Goal: Task Accomplishment & Management: Manage account settings

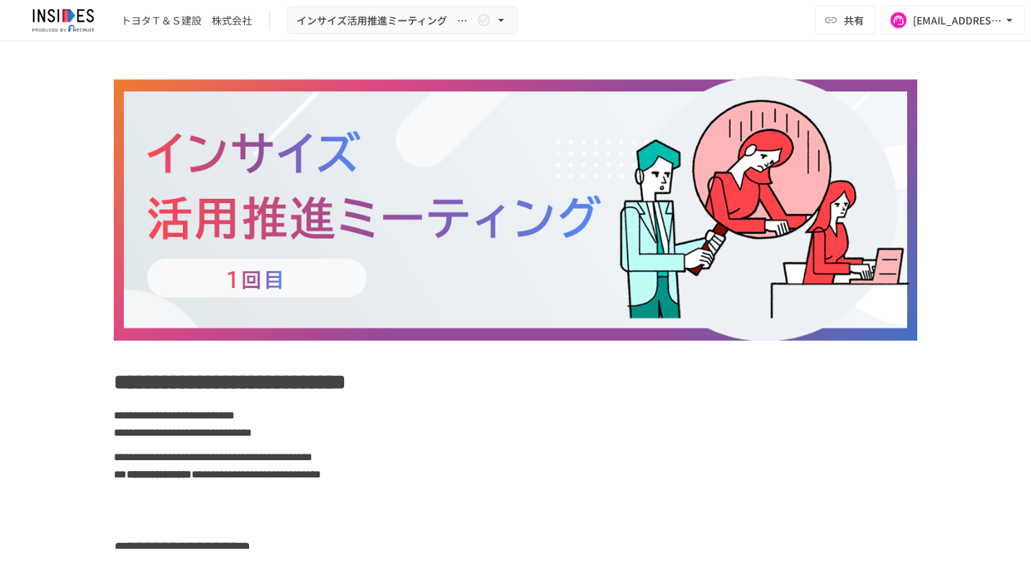
scroll to position [555, 0]
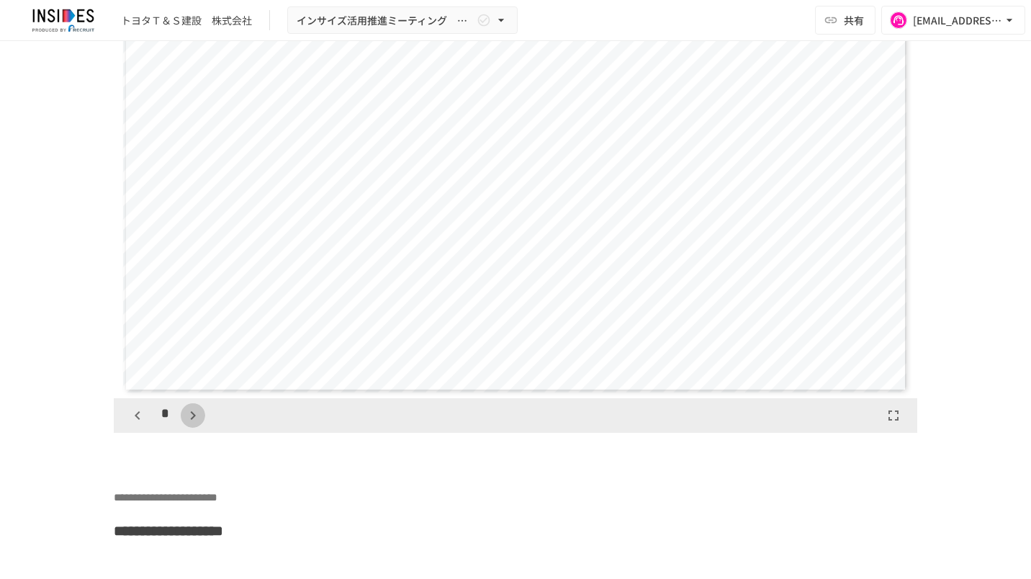
click at [184, 424] on icon "button" at bounding box center [192, 415] width 17 height 17
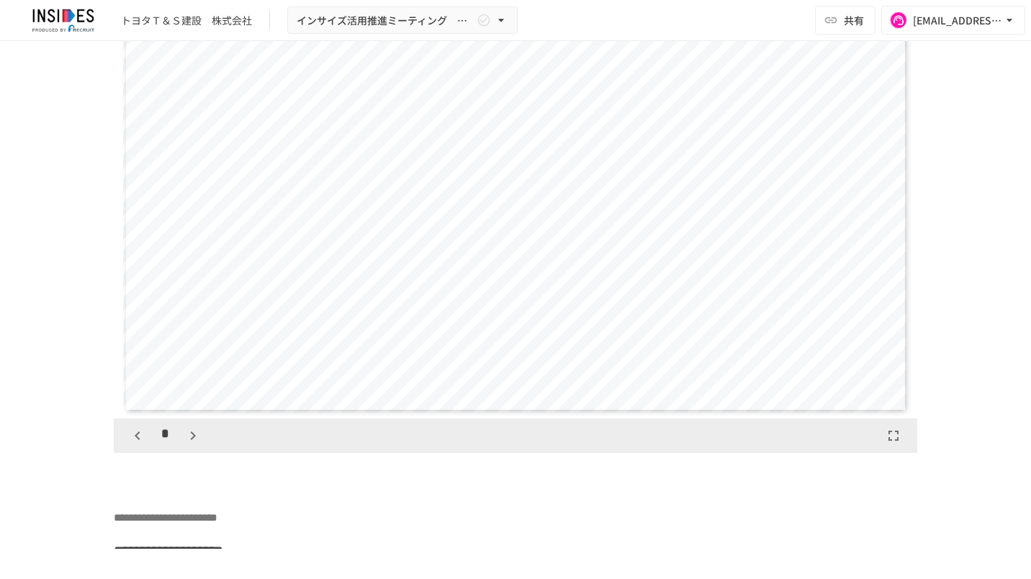
scroll to position [3817, 0]
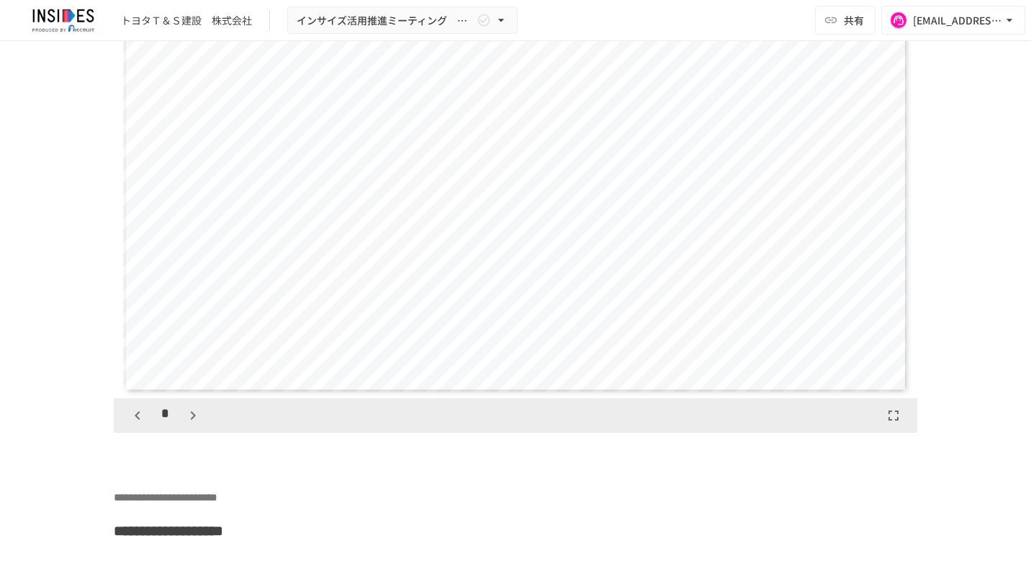
click at [135, 420] on icon "button" at bounding box center [137, 415] width 5 height 9
click at [184, 424] on icon "button" at bounding box center [192, 415] width 17 height 17
click at [129, 424] on icon "button" at bounding box center [137, 415] width 17 height 17
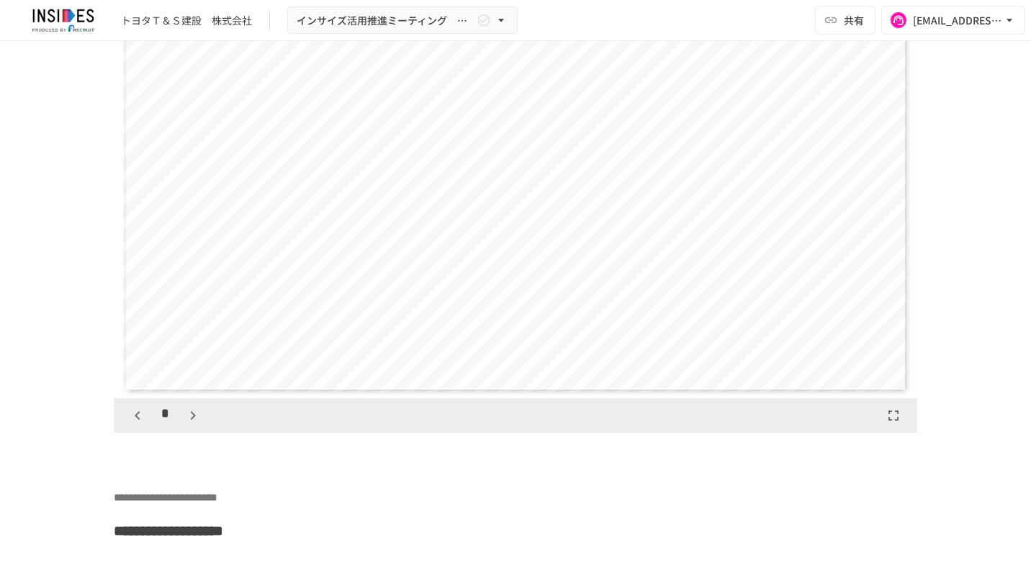
click at [187, 424] on icon "button" at bounding box center [192, 415] width 17 height 17
click at [186, 424] on icon "button" at bounding box center [192, 415] width 17 height 17
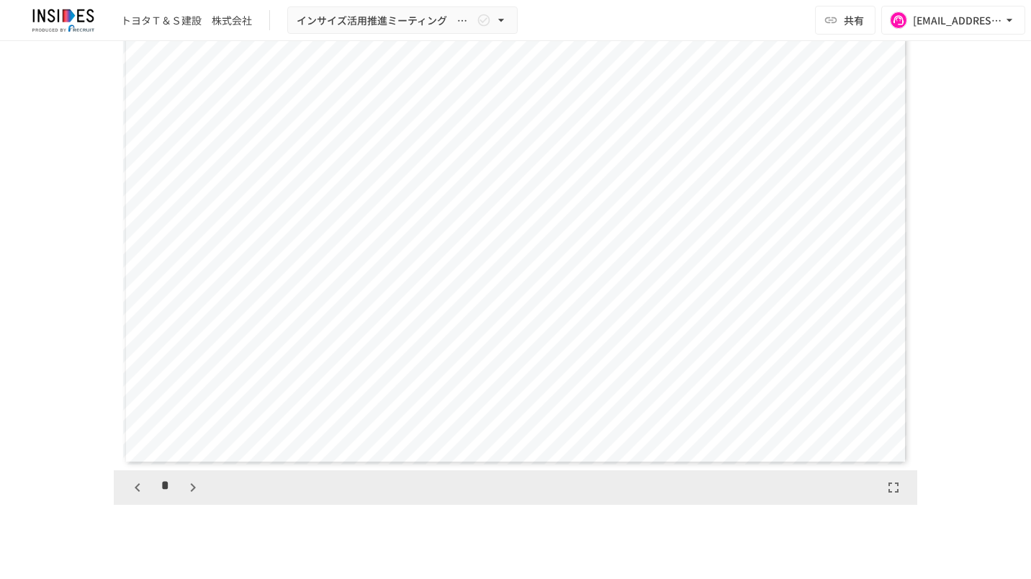
scroll to position [3817, 0]
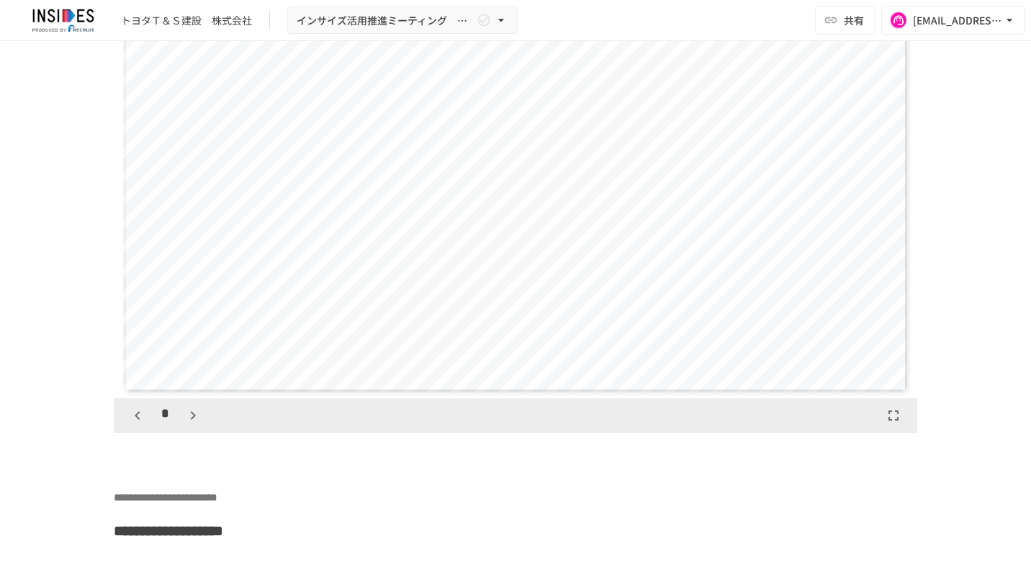
click at [184, 424] on icon "button" at bounding box center [192, 415] width 17 height 17
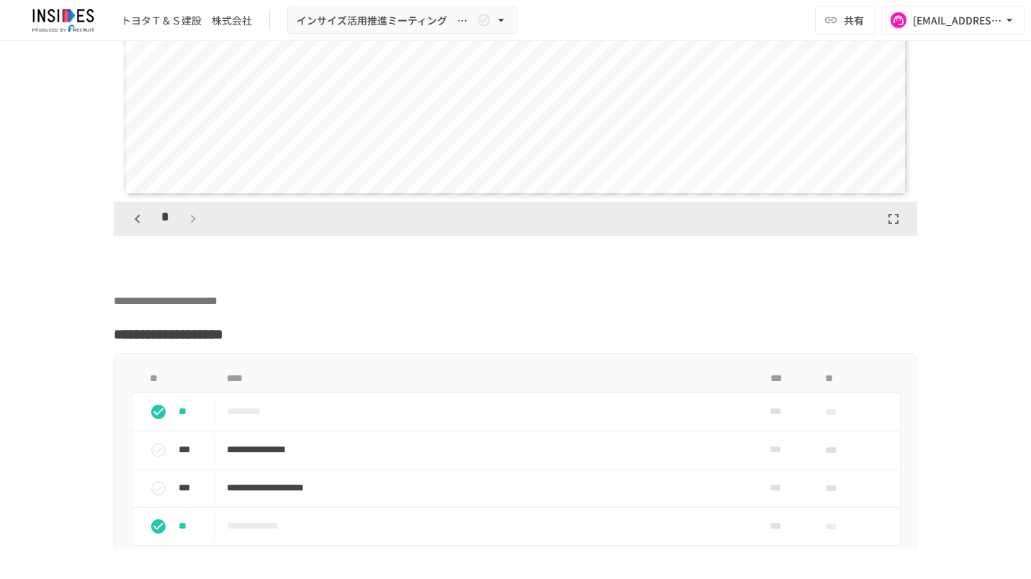
scroll to position [4033, 0]
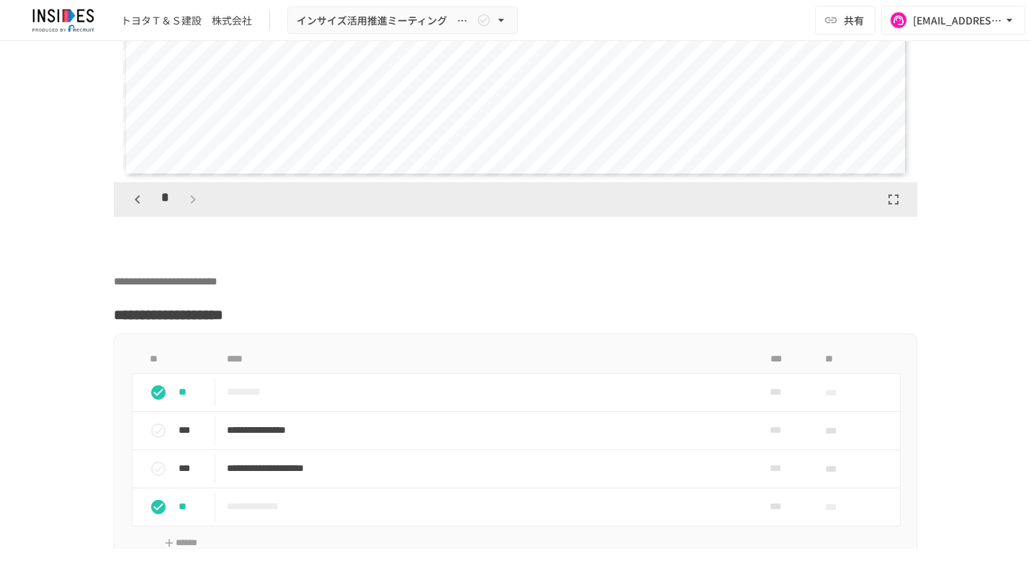
click at [190, 212] on div "*" at bounding box center [165, 199] width 80 height 24
click at [185, 212] on div "*" at bounding box center [165, 199] width 80 height 24
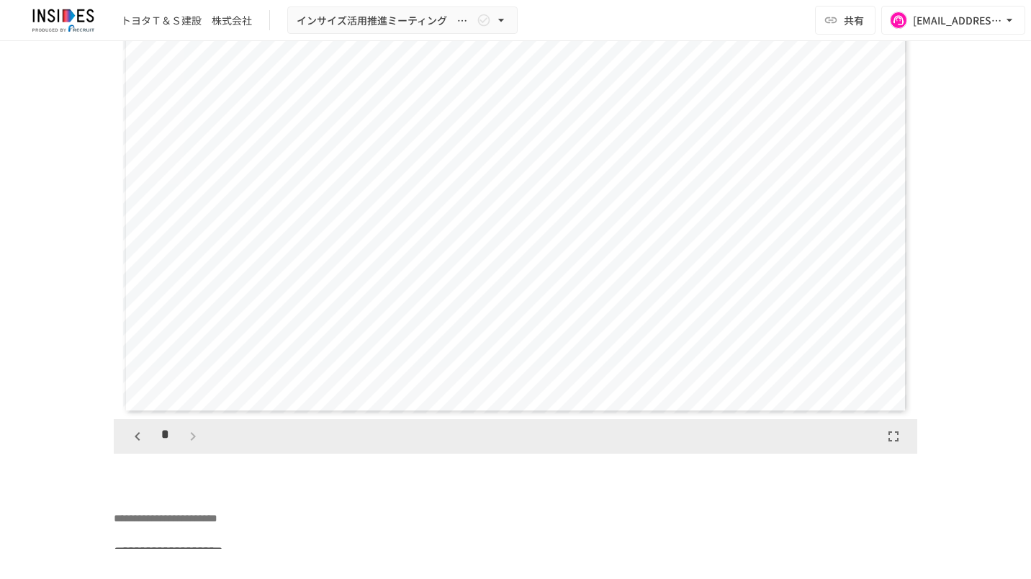
scroll to position [3817, 0]
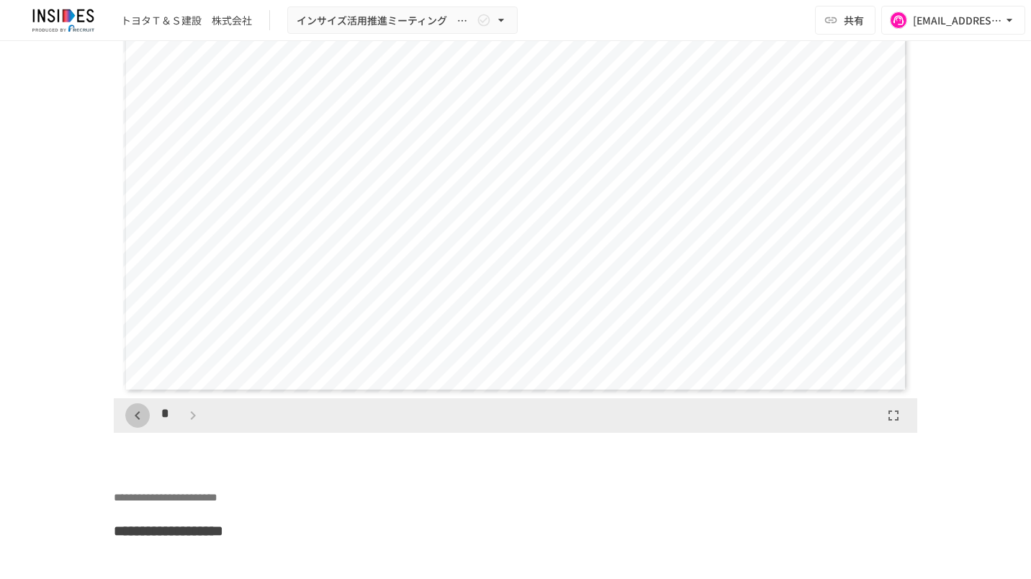
click at [140, 428] on button "button" at bounding box center [137, 415] width 24 height 24
click at [131, 424] on icon "button" at bounding box center [137, 415] width 17 height 17
click at [184, 424] on icon "button" at bounding box center [192, 415] width 17 height 17
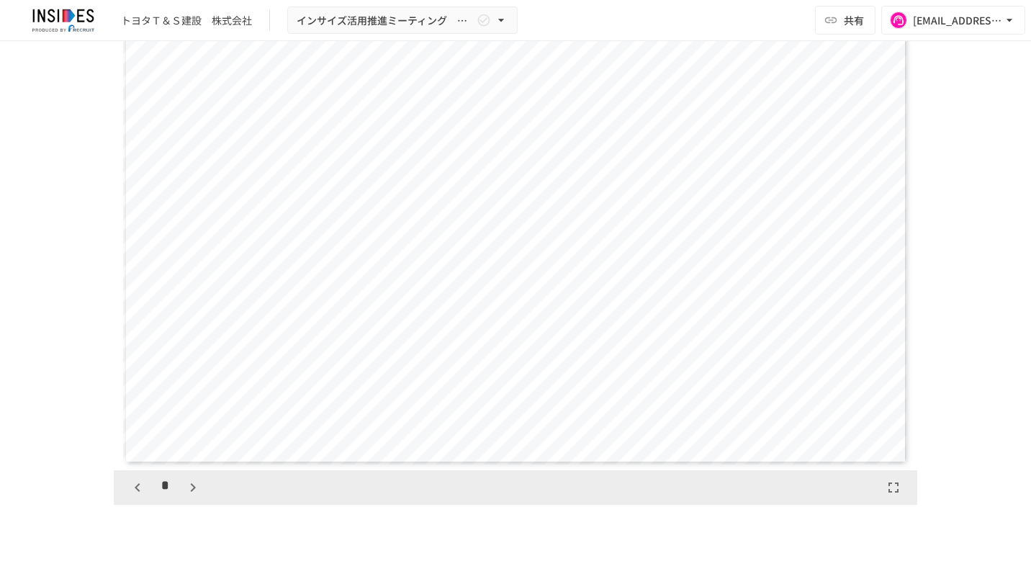
scroll to position [3817, 0]
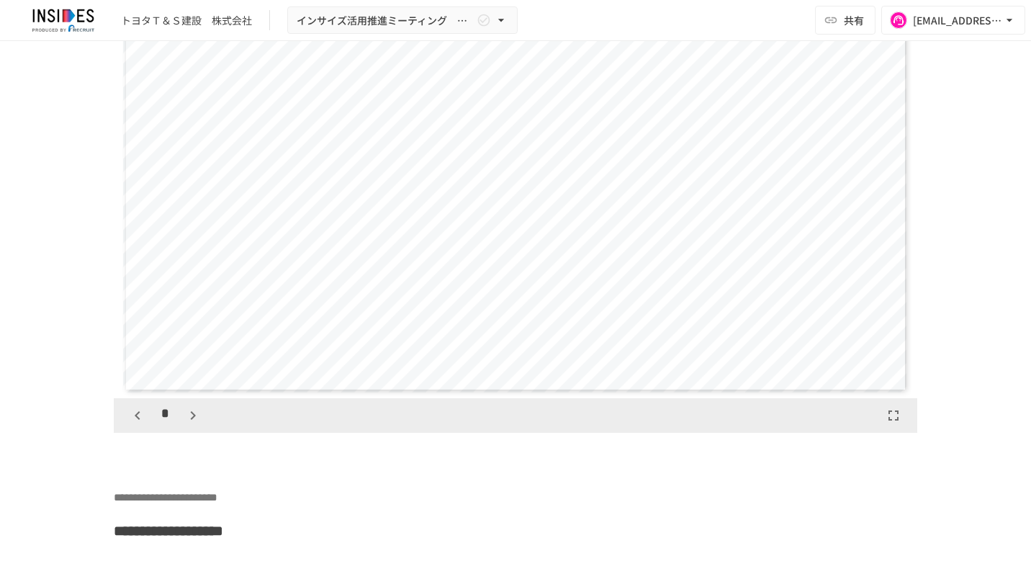
click at [184, 424] on icon "button" at bounding box center [192, 415] width 17 height 17
click at [143, 428] on button "button" at bounding box center [137, 415] width 24 height 24
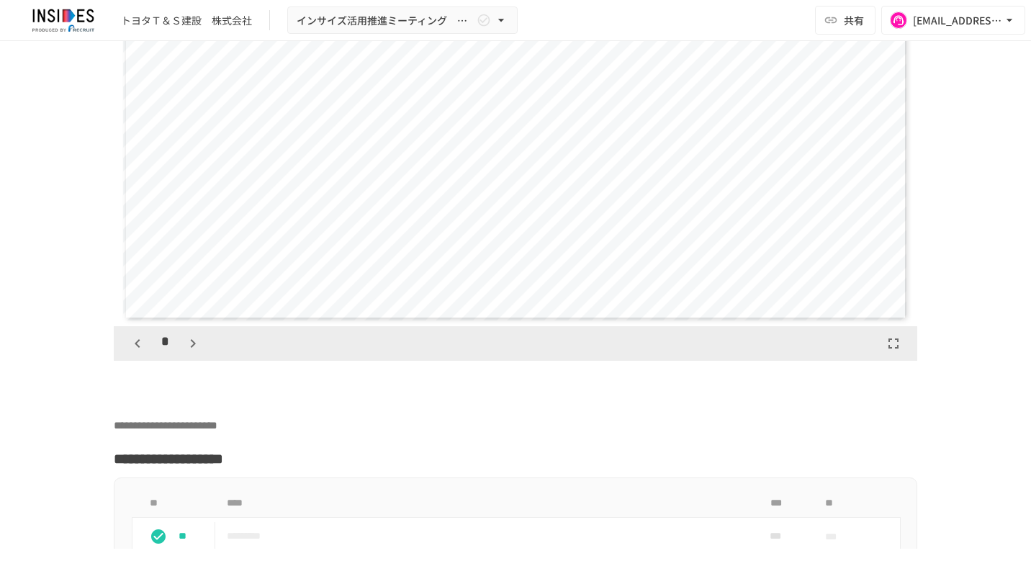
click at [131, 356] on button "button" at bounding box center [137, 343] width 24 height 24
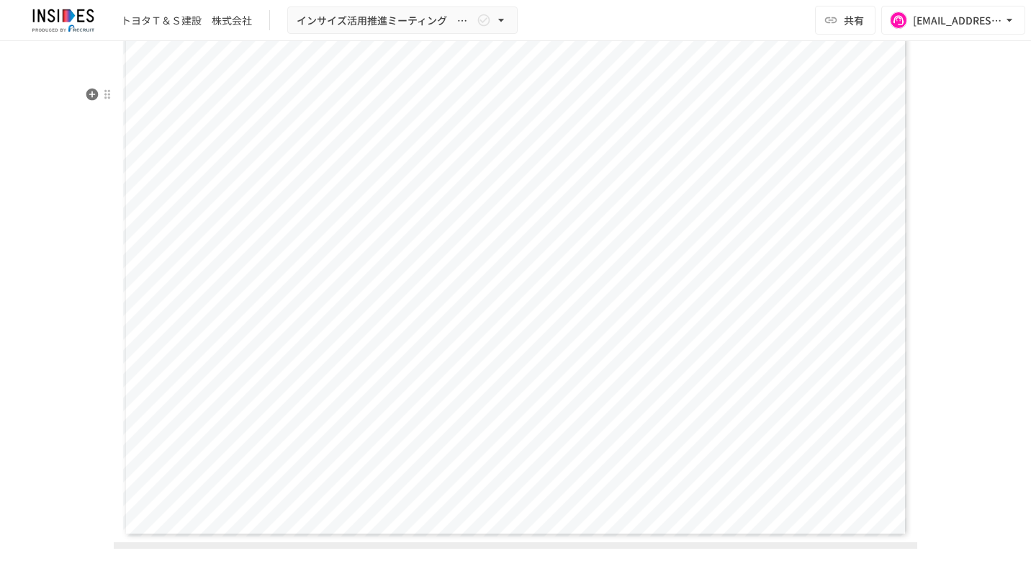
scroll to position [3817, 0]
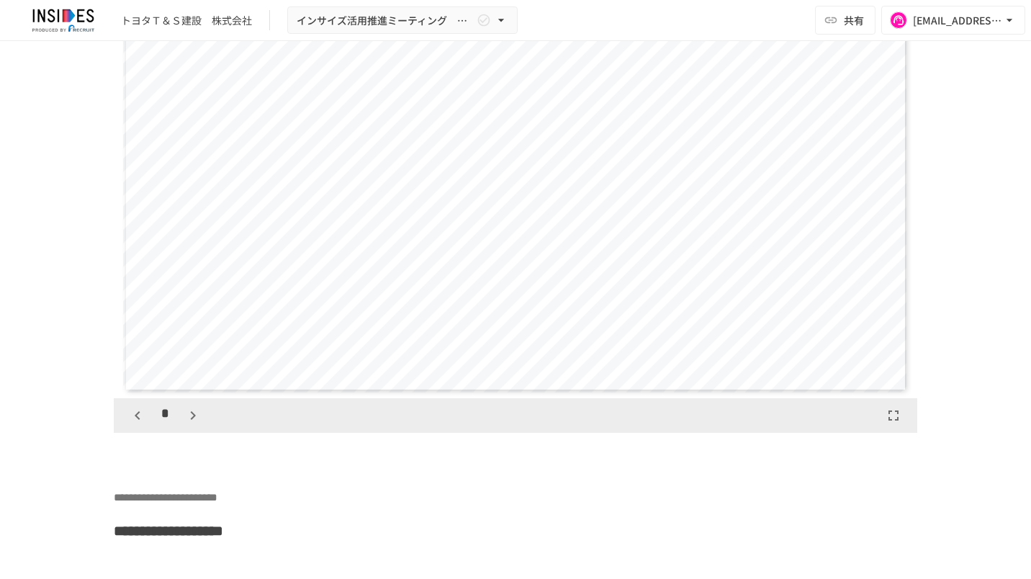
click at [136, 424] on icon "button" at bounding box center [137, 415] width 17 height 17
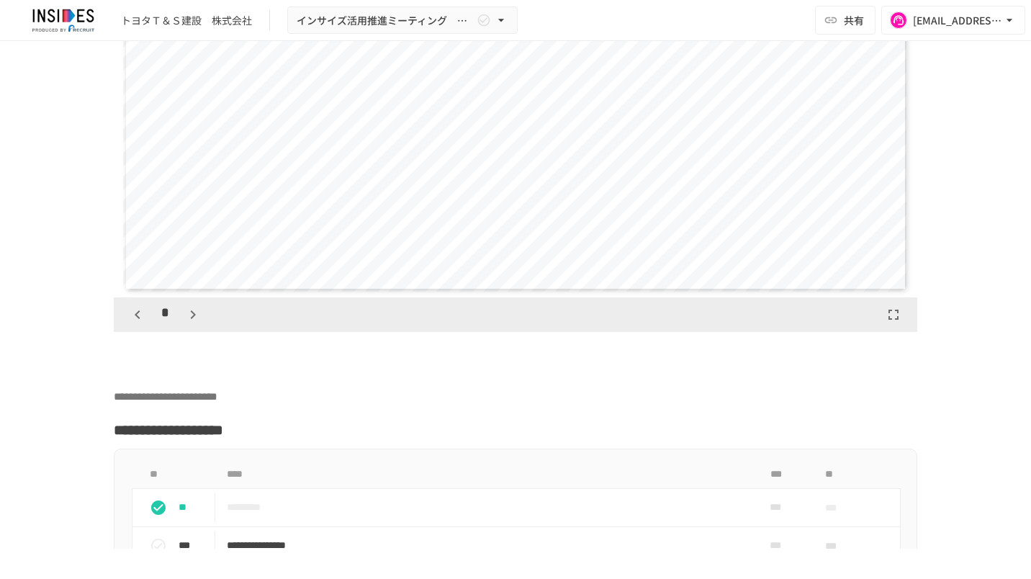
scroll to position [3961, 0]
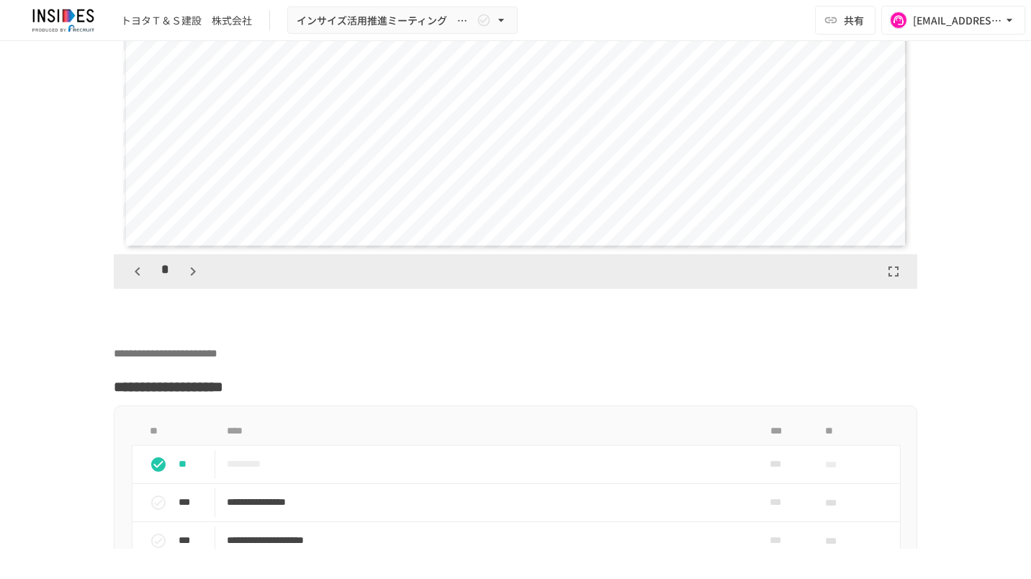
click at [133, 280] on icon "button" at bounding box center [137, 271] width 17 height 17
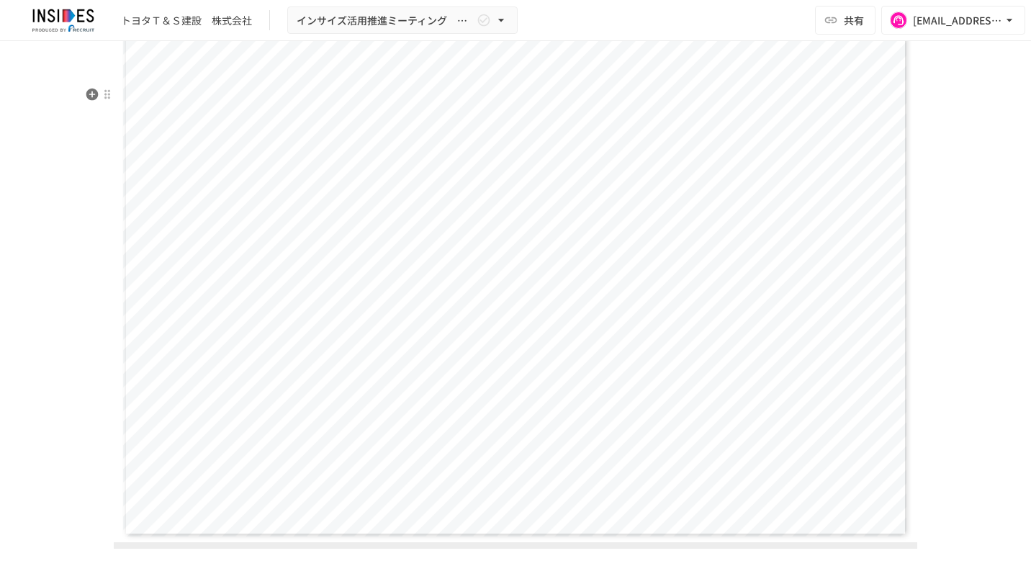
scroll to position [3889, 0]
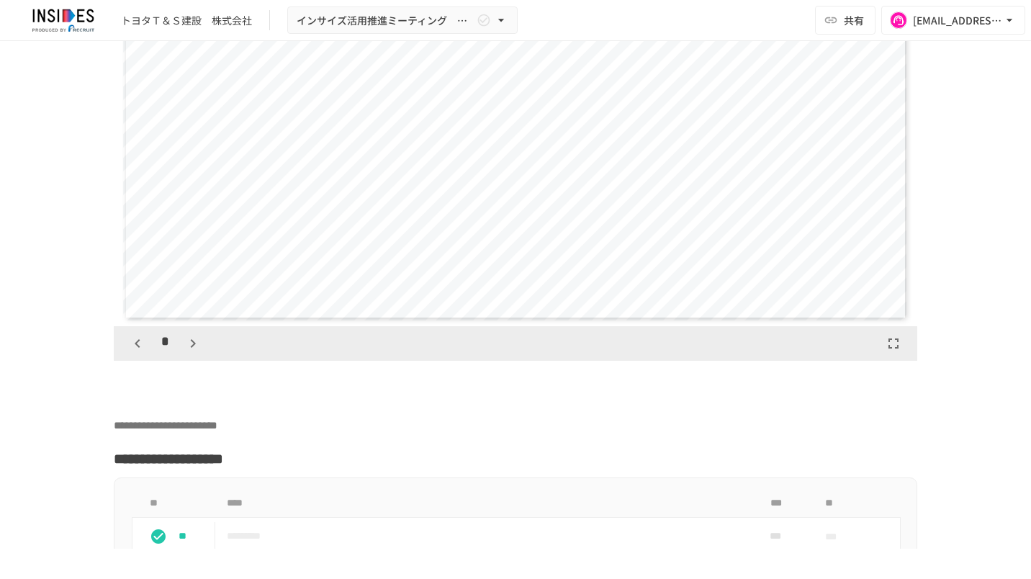
click at [130, 352] on icon "button" at bounding box center [137, 343] width 17 height 17
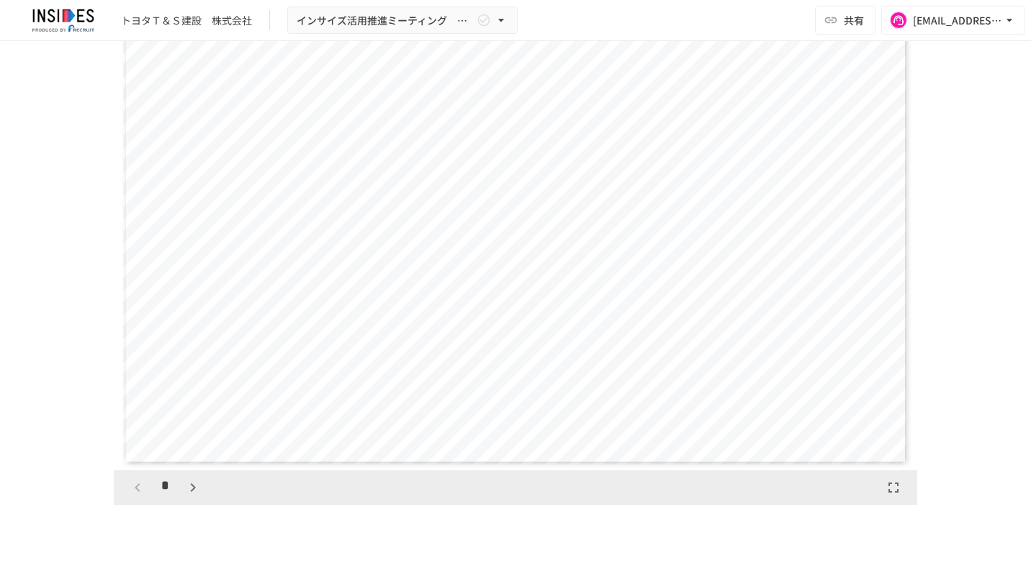
scroll to position [4033, 0]
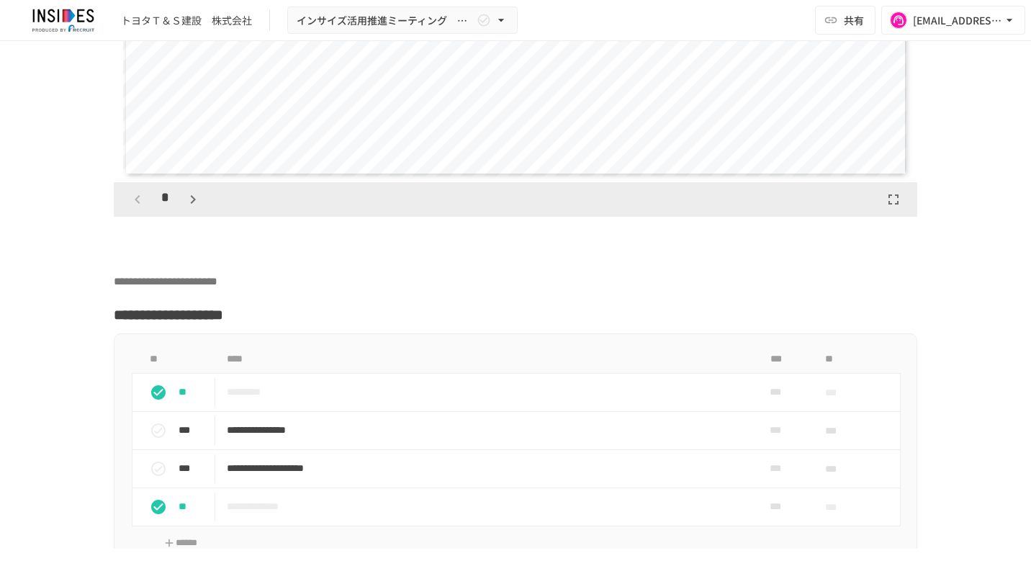
click at [37, 85] on div "**********" at bounding box center [515, 295] width 1031 height 508
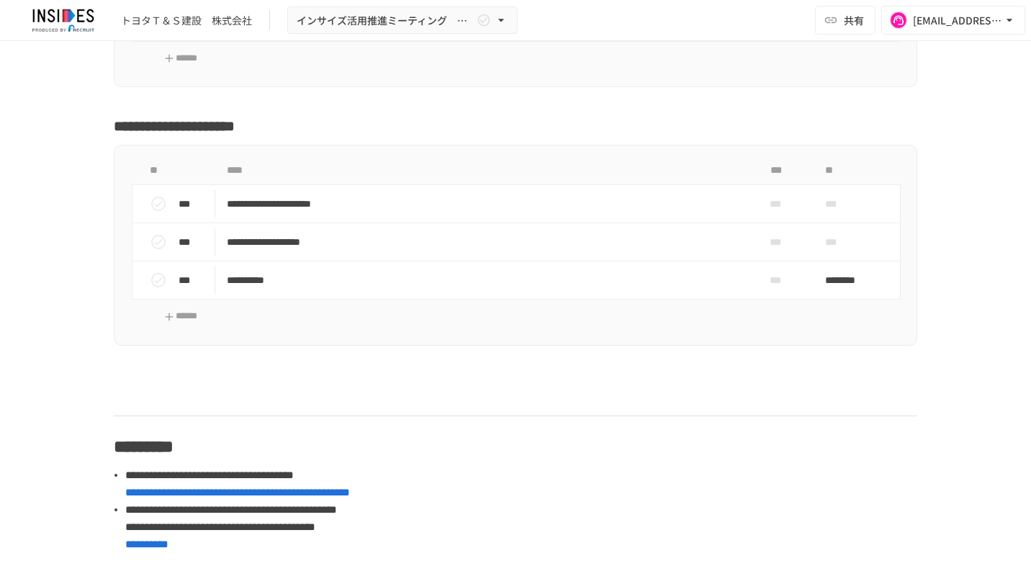
scroll to position [4537, 0]
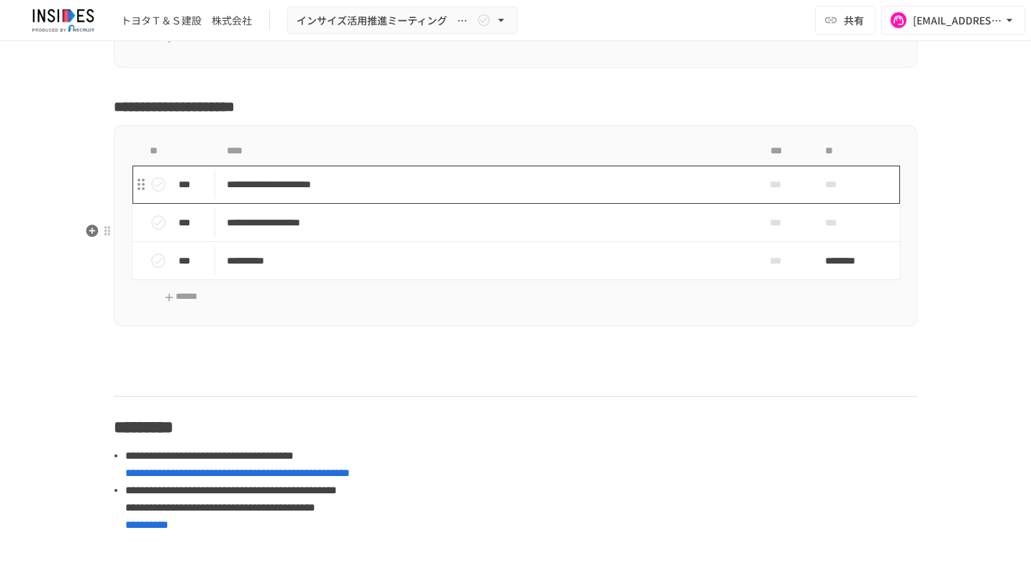
click at [426, 194] on p "**********" at bounding box center [486, 185] width 518 height 18
click at [425, 194] on p "**********" at bounding box center [486, 185] width 518 height 18
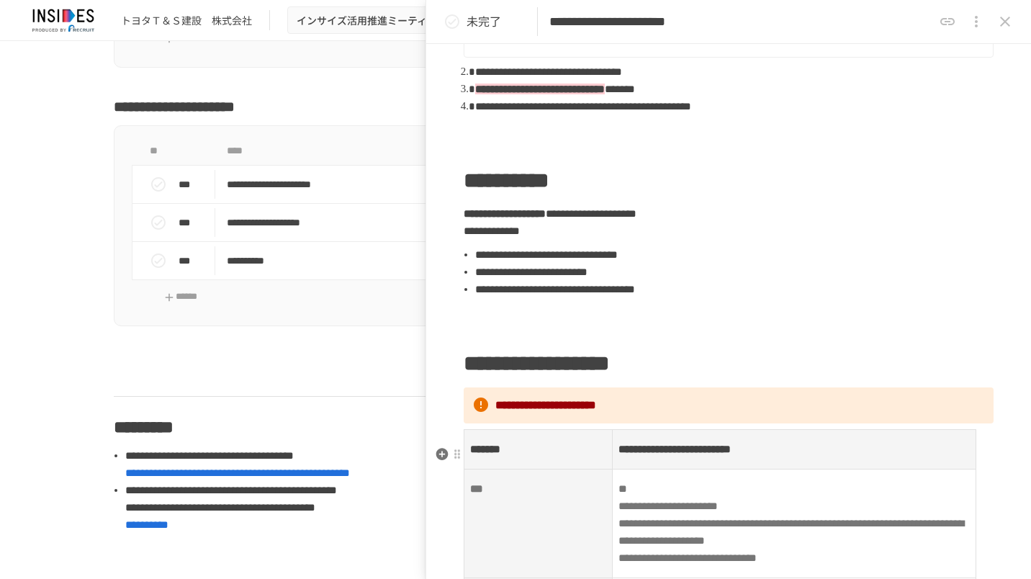
scroll to position [1, 0]
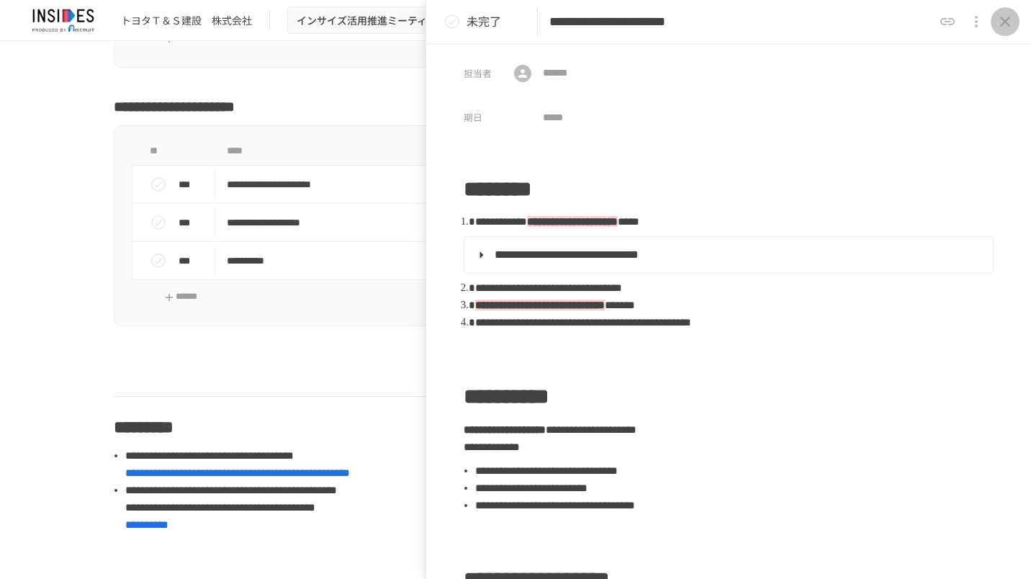
drag, startPoint x: 1005, startPoint y: 27, endPoint x: 992, endPoint y: 30, distance: 13.5
click at [1005, 29] on icon "close drawer" at bounding box center [1005, 21] width 17 height 17
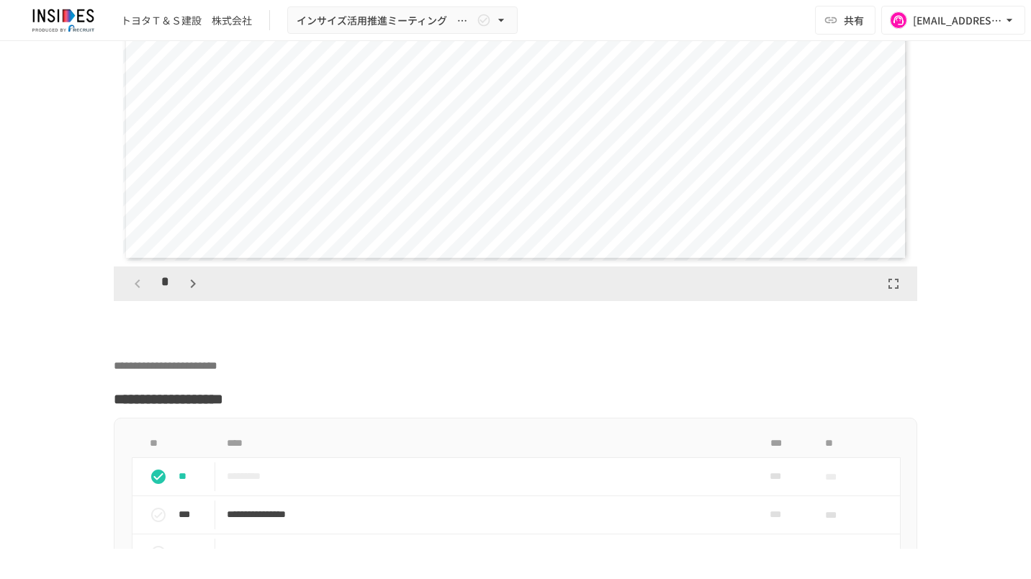
scroll to position [3889, 0]
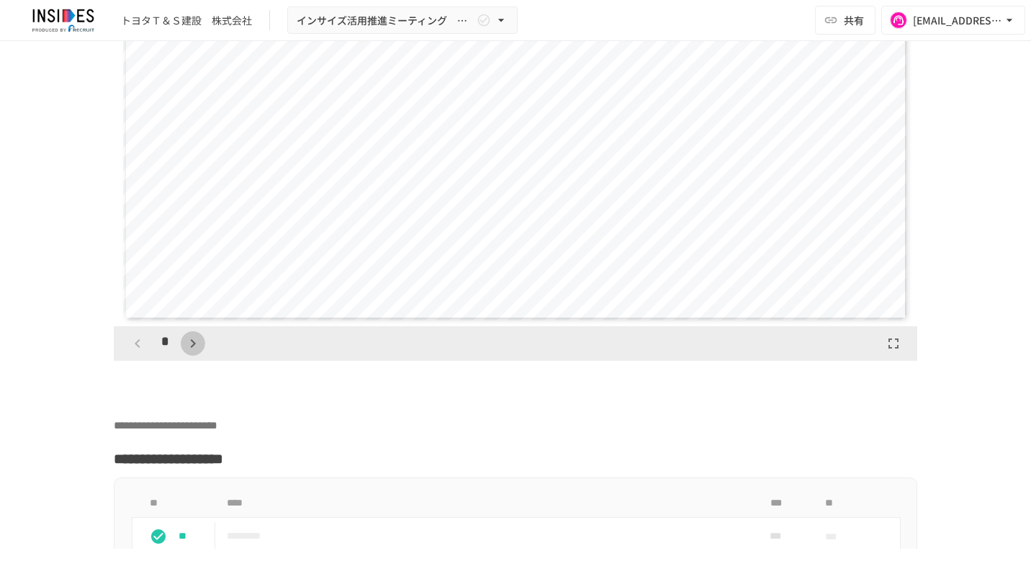
click at [194, 352] on icon "button" at bounding box center [192, 343] width 17 height 17
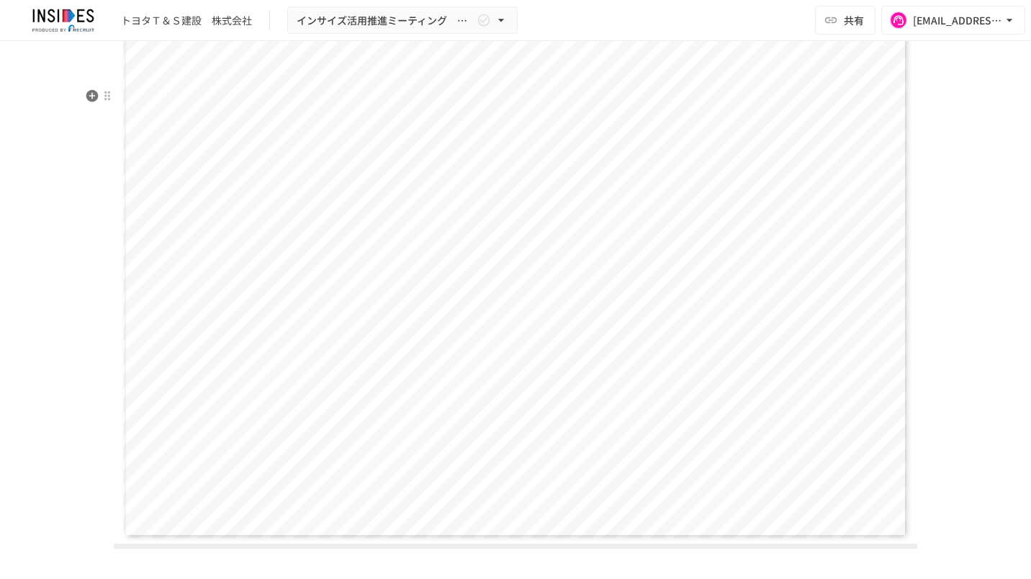
scroll to position [3667, 0]
click at [102, 102] on div at bounding box center [108, 100] width 12 height 12
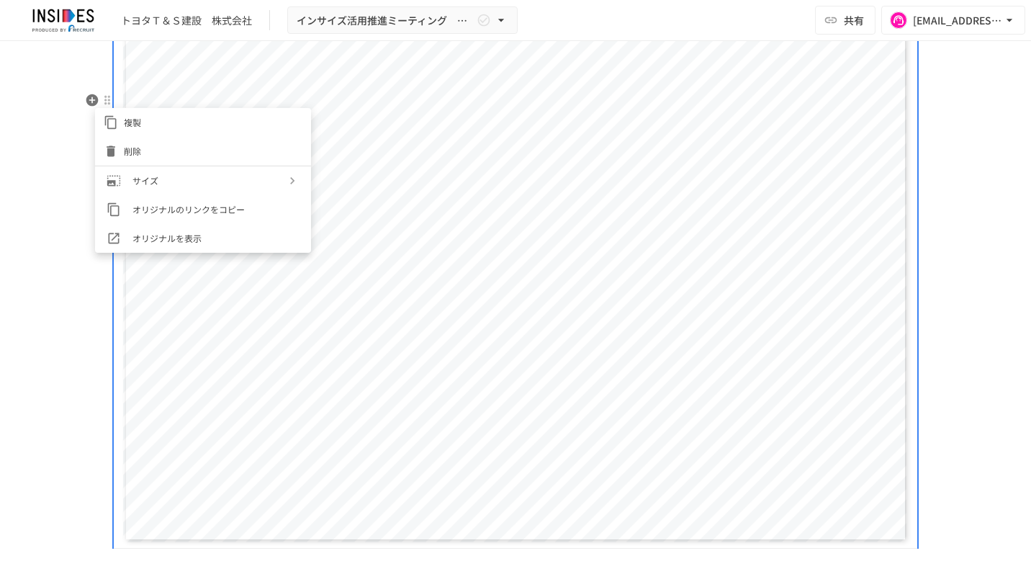
click at [19, 173] on div at bounding box center [515, 289] width 1031 height 579
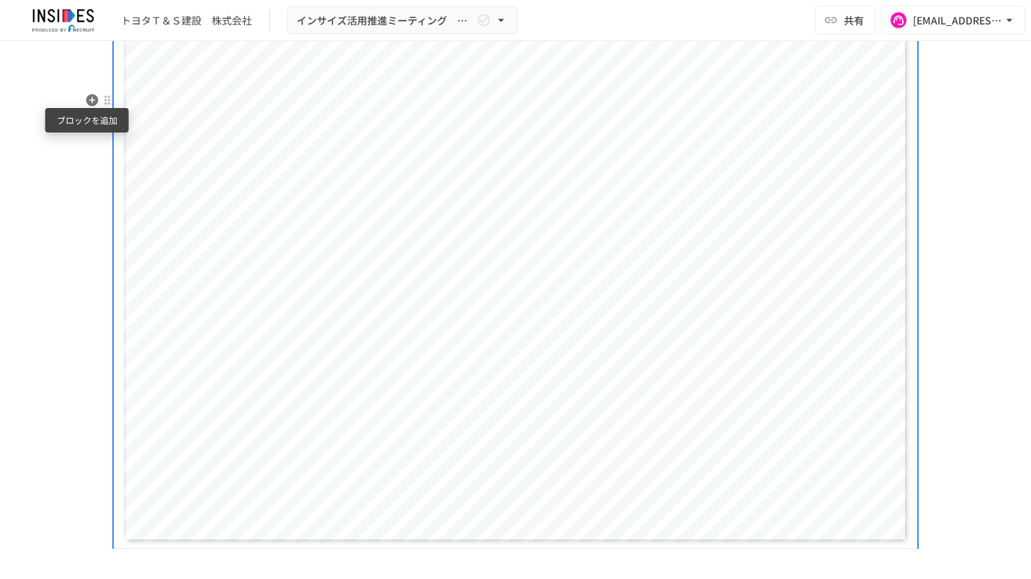
click at [86, 104] on icon "button" at bounding box center [92, 100] width 12 height 12
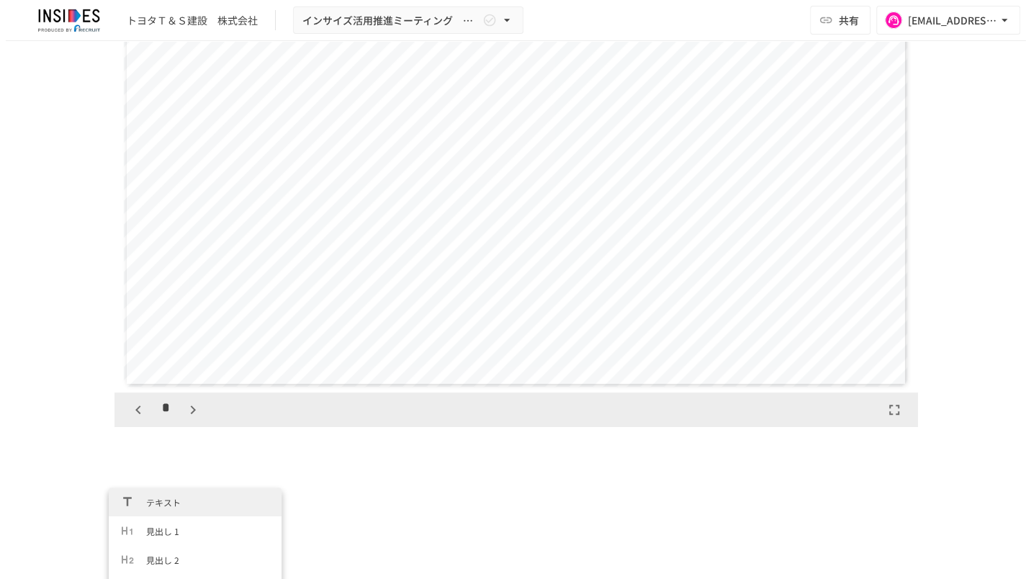
scroll to position [4039, 0]
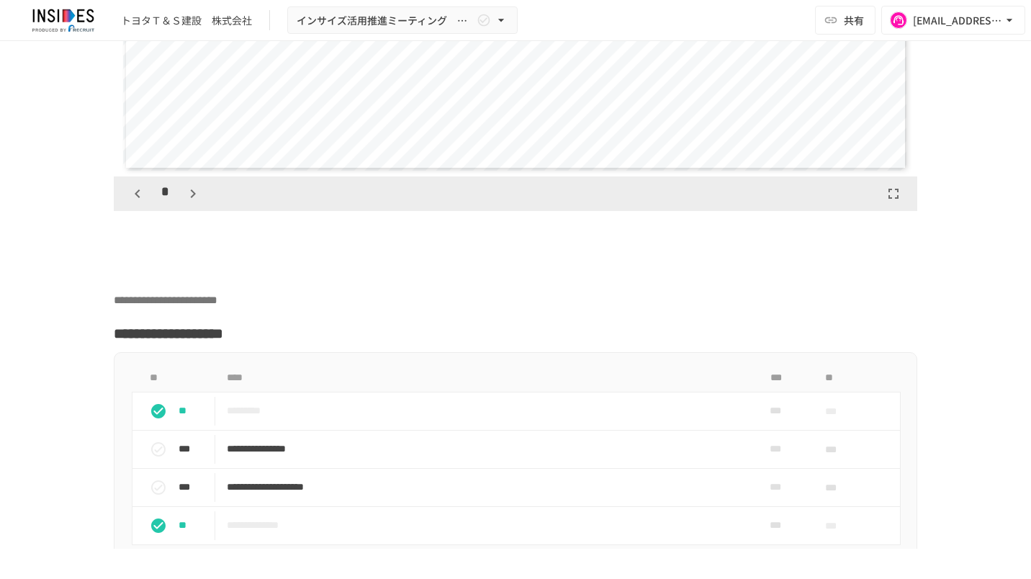
click at [12, 302] on div "**********" at bounding box center [515, 295] width 1031 height 508
click at [146, 261] on p at bounding box center [516, 251] width 804 height 19
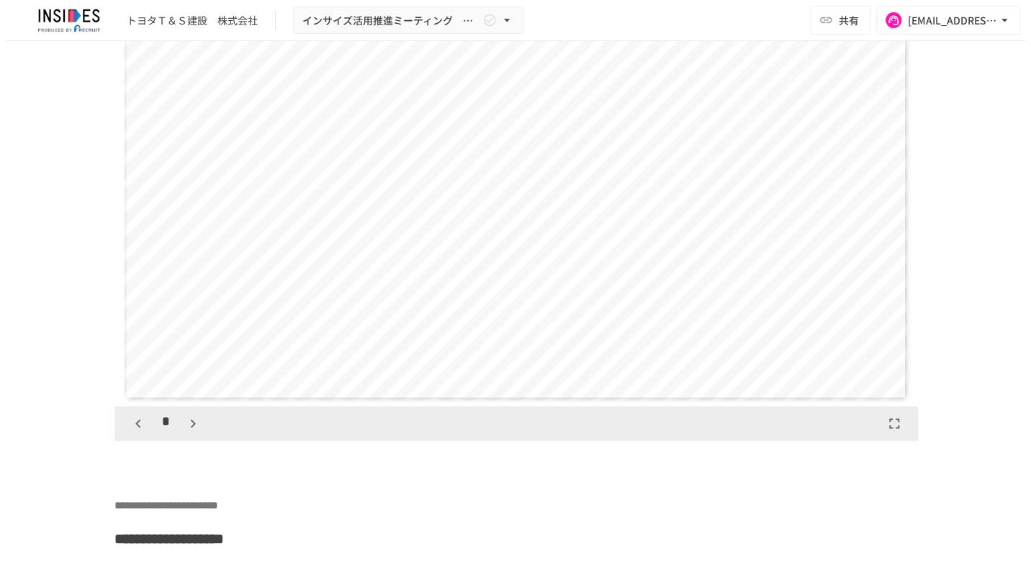
scroll to position [3823, 0]
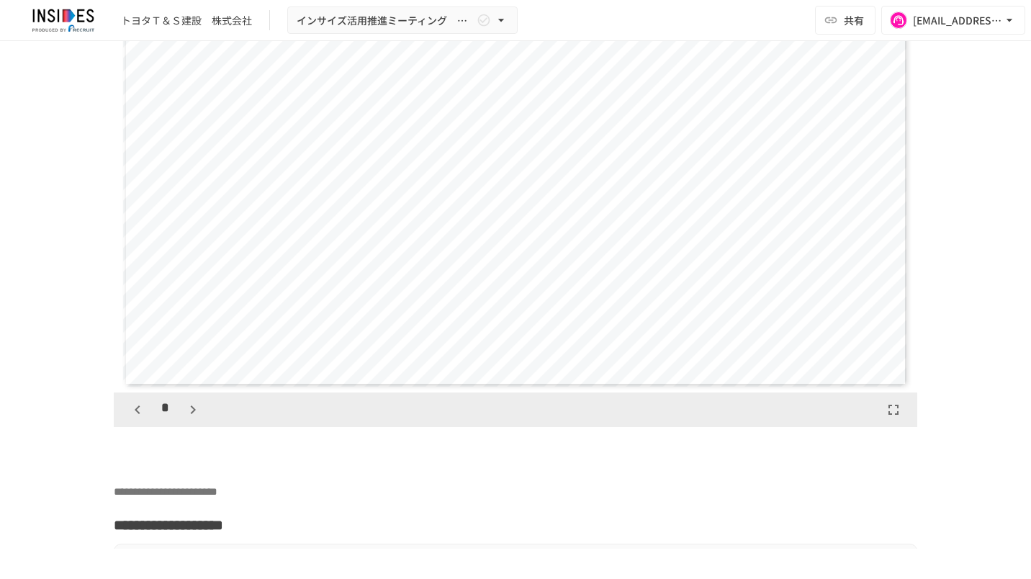
click at [184, 418] on icon "button" at bounding box center [192, 409] width 17 height 17
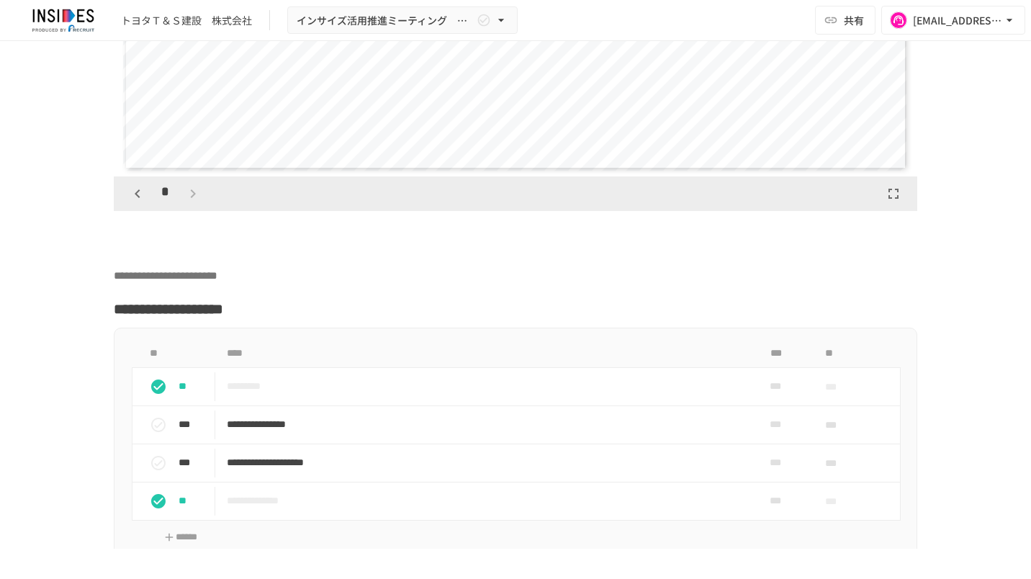
scroll to position [4111, 0]
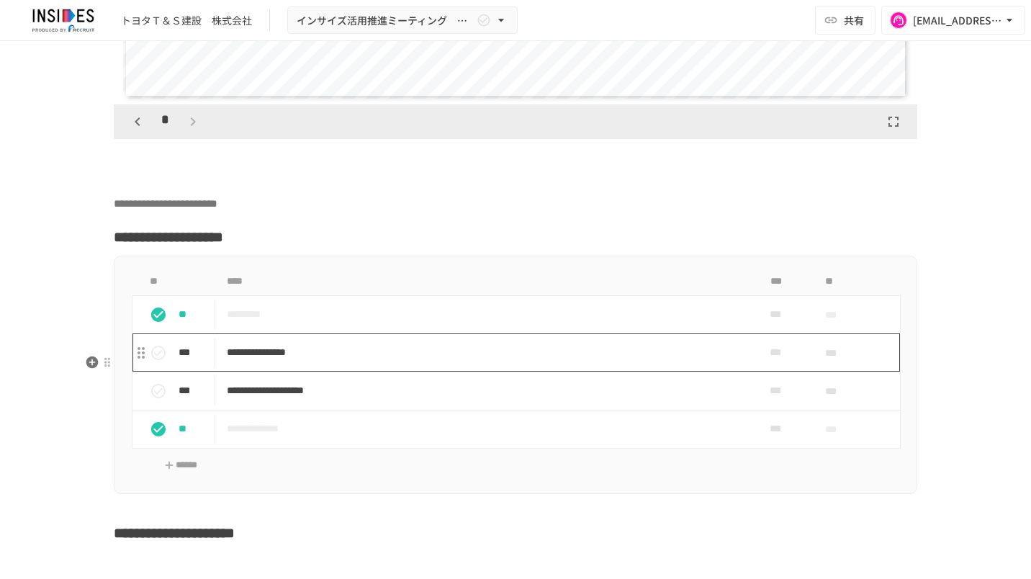
click at [357, 362] on p "**********" at bounding box center [486, 353] width 518 height 18
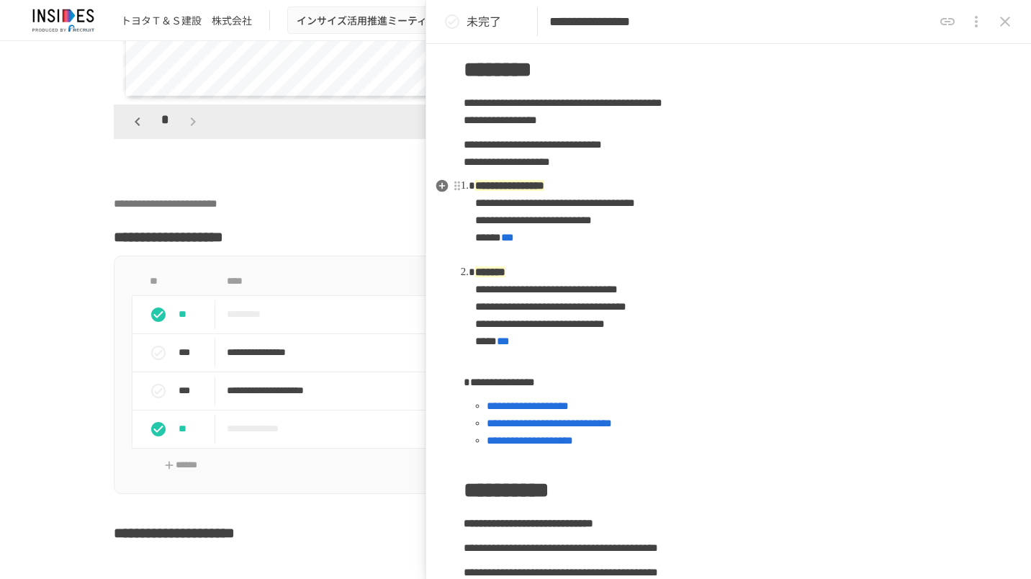
scroll to position [144, 0]
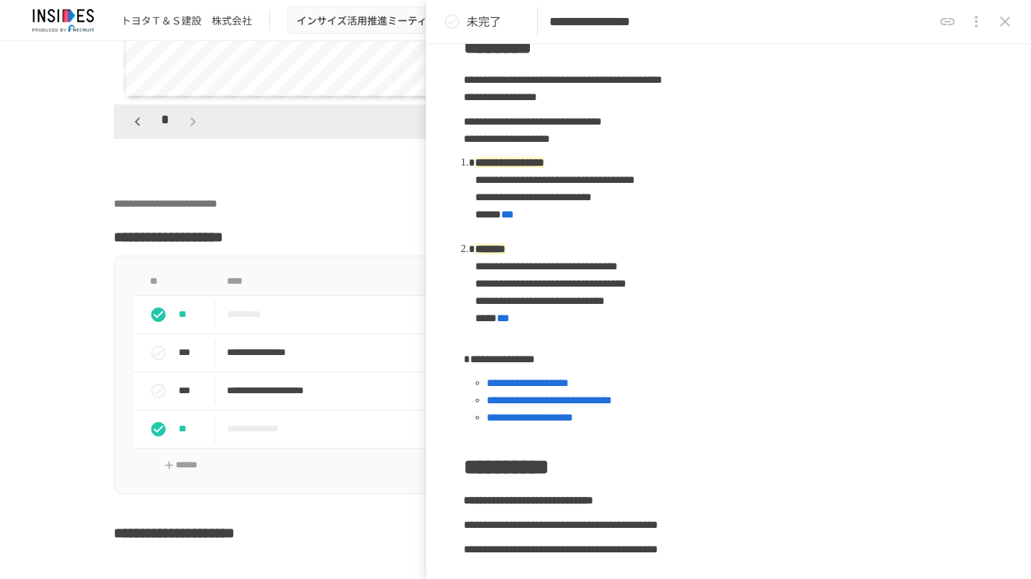
click at [19, 478] on div "**********" at bounding box center [515, 295] width 1031 height 508
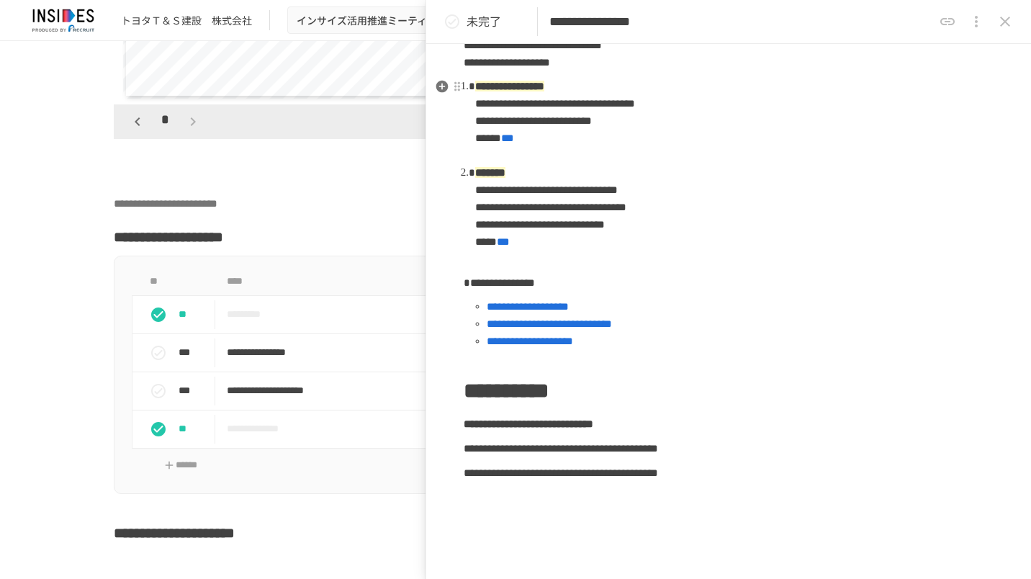
scroll to position [288, 0]
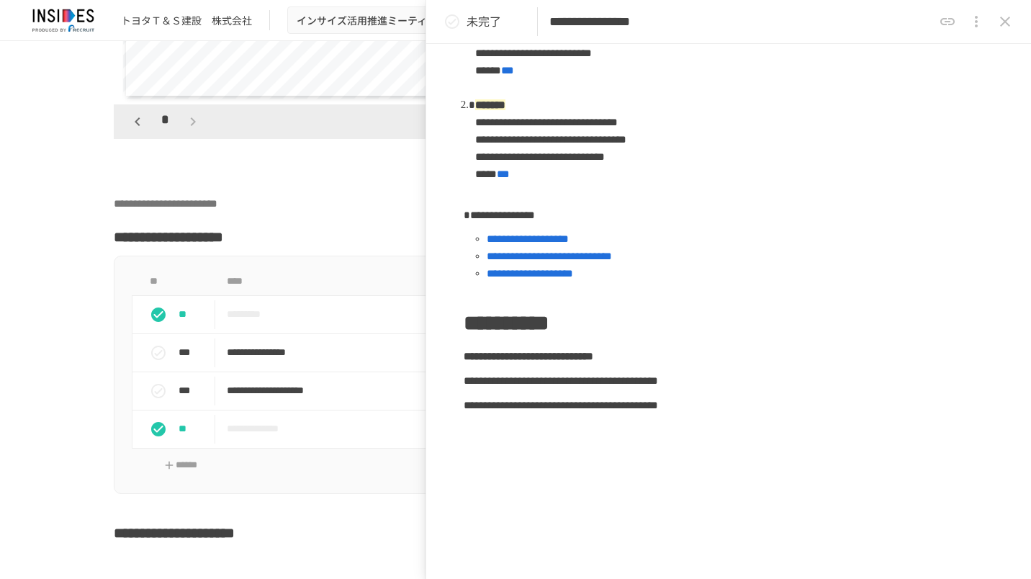
click at [62, 274] on div "**********" at bounding box center [515, 295] width 1031 height 508
click at [1007, 22] on icon "close drawer" at bounding box center [1005, 21] width 17 height 17
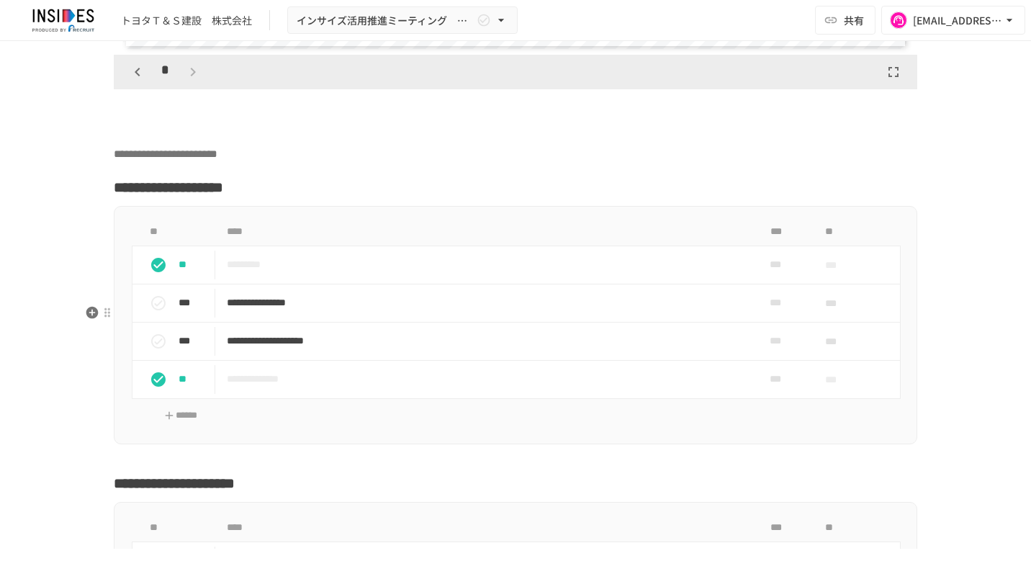
scroll to position [4183, 0]
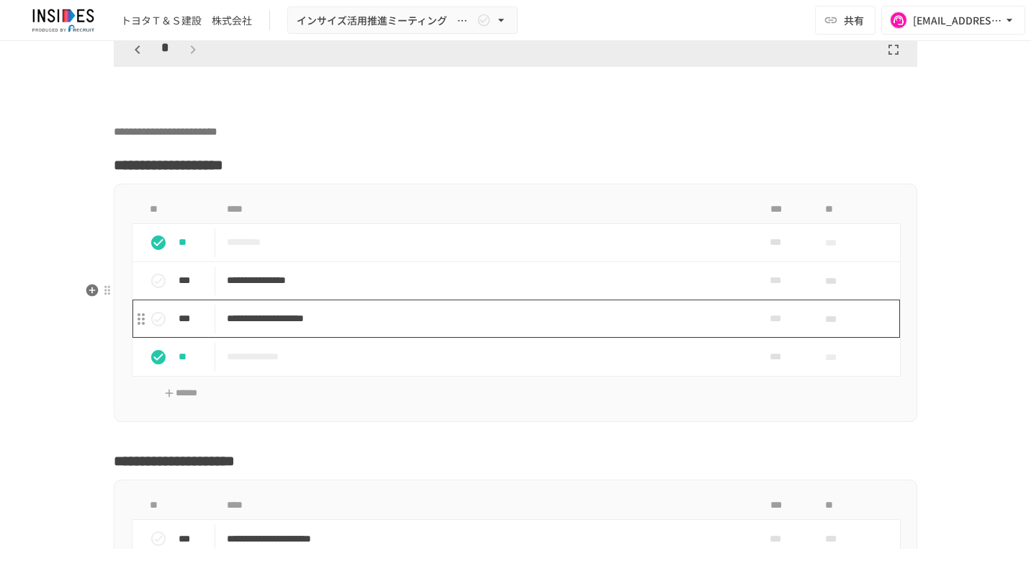
click at [372, 328] on p "**********" at bounding box center [486, 319] width 518 height 18
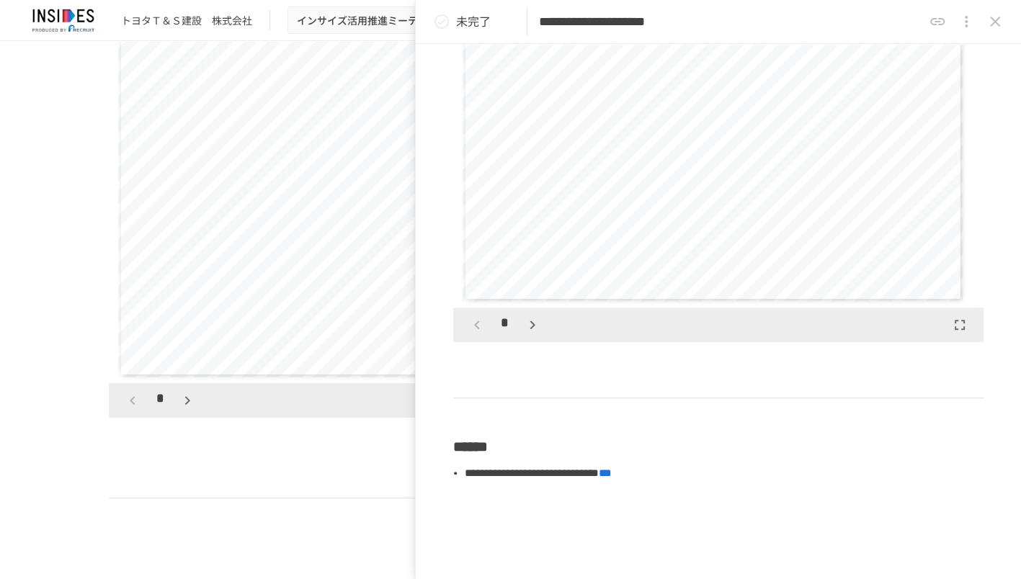
scroll to position [648, 0]
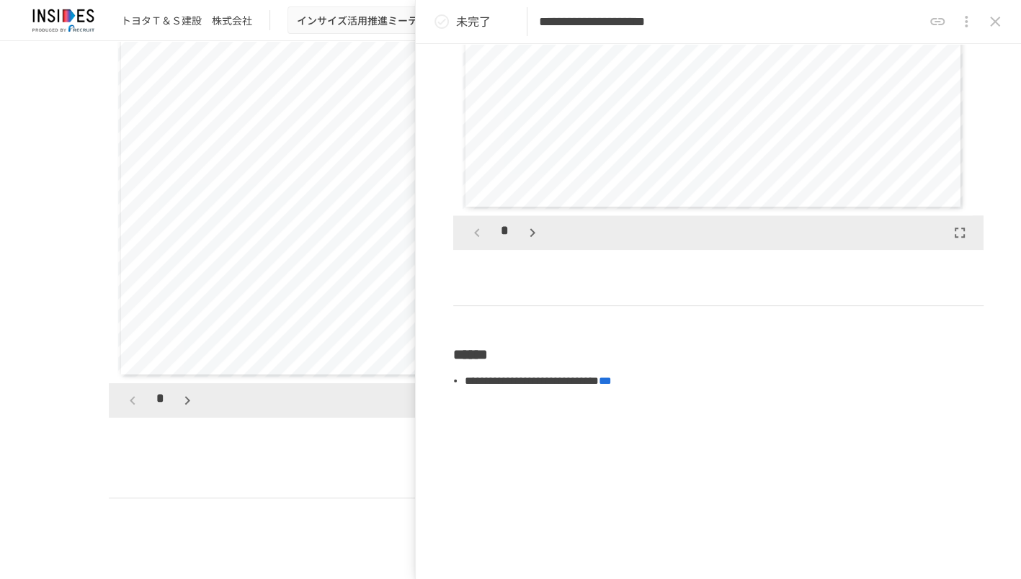
click at [990, 29] on icon "close drawer" at bounding box center [994, 21] width 17 height 17
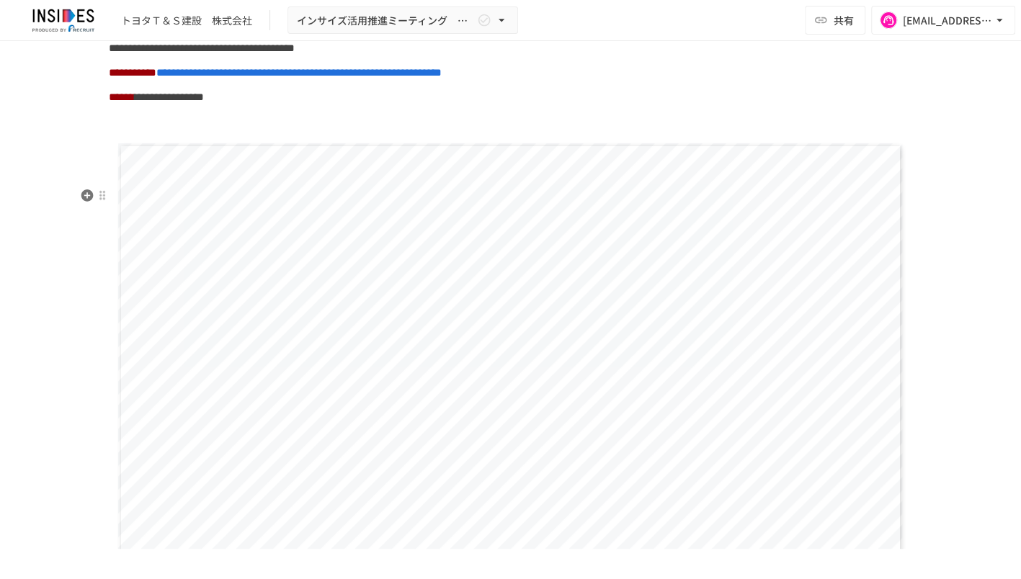
scroll to position [2743, 0]
